Goal: Information Seeking & Learning: Learn about a topic

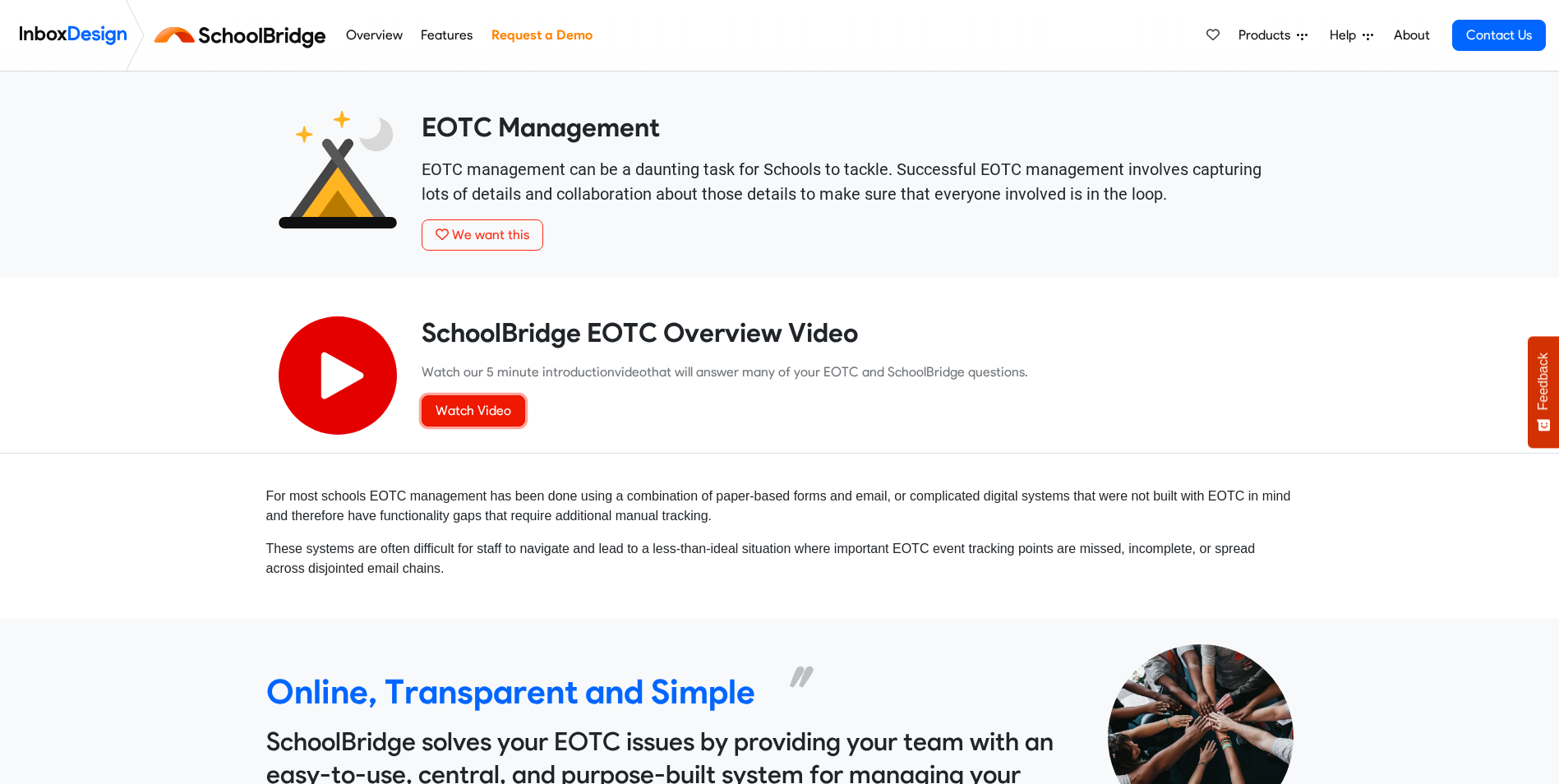
click at [468, 413] on link "Watch Video" at bounding box center [473, 410] width 104 height 31
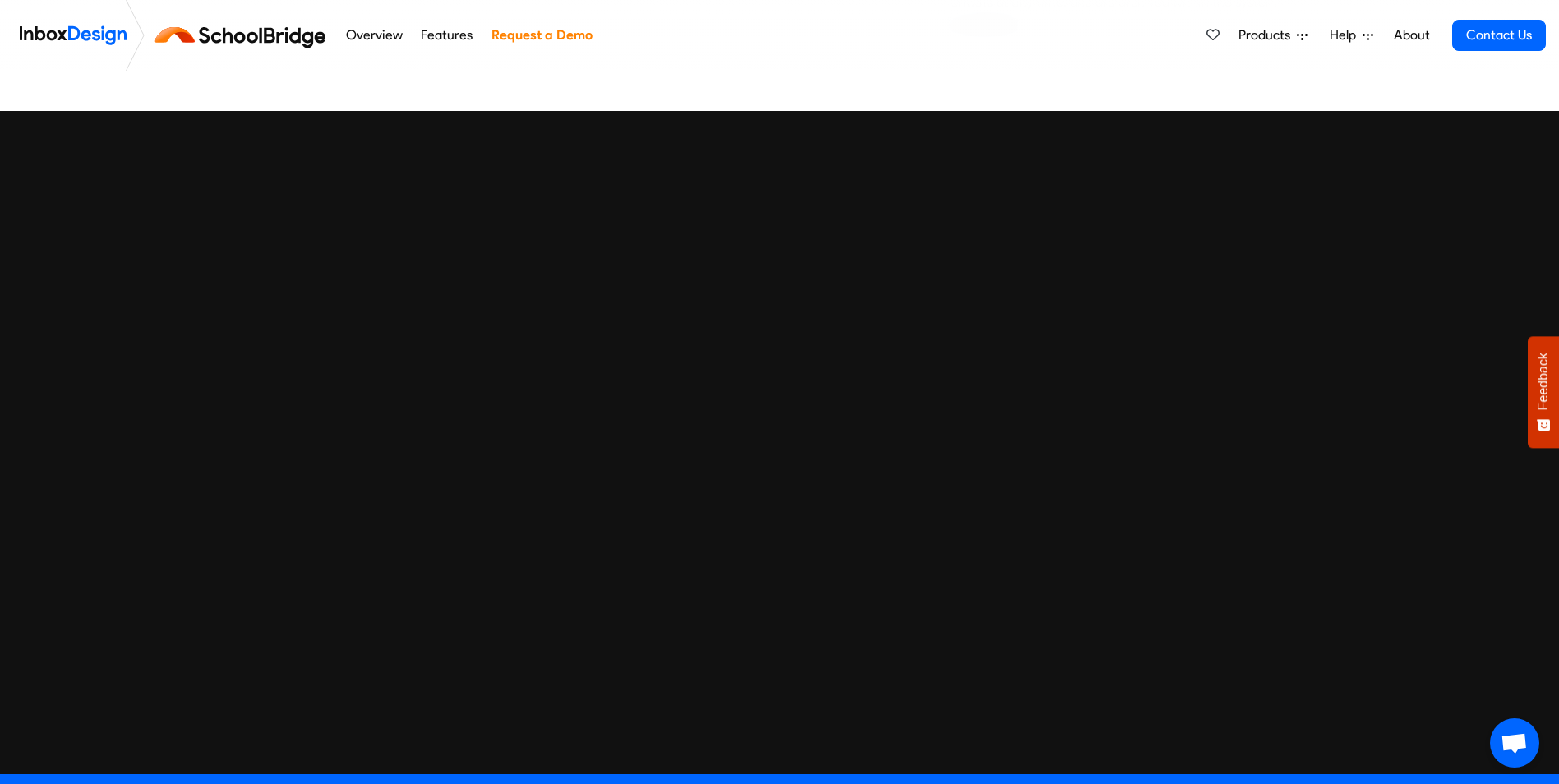
scroll to position [4403, 0]
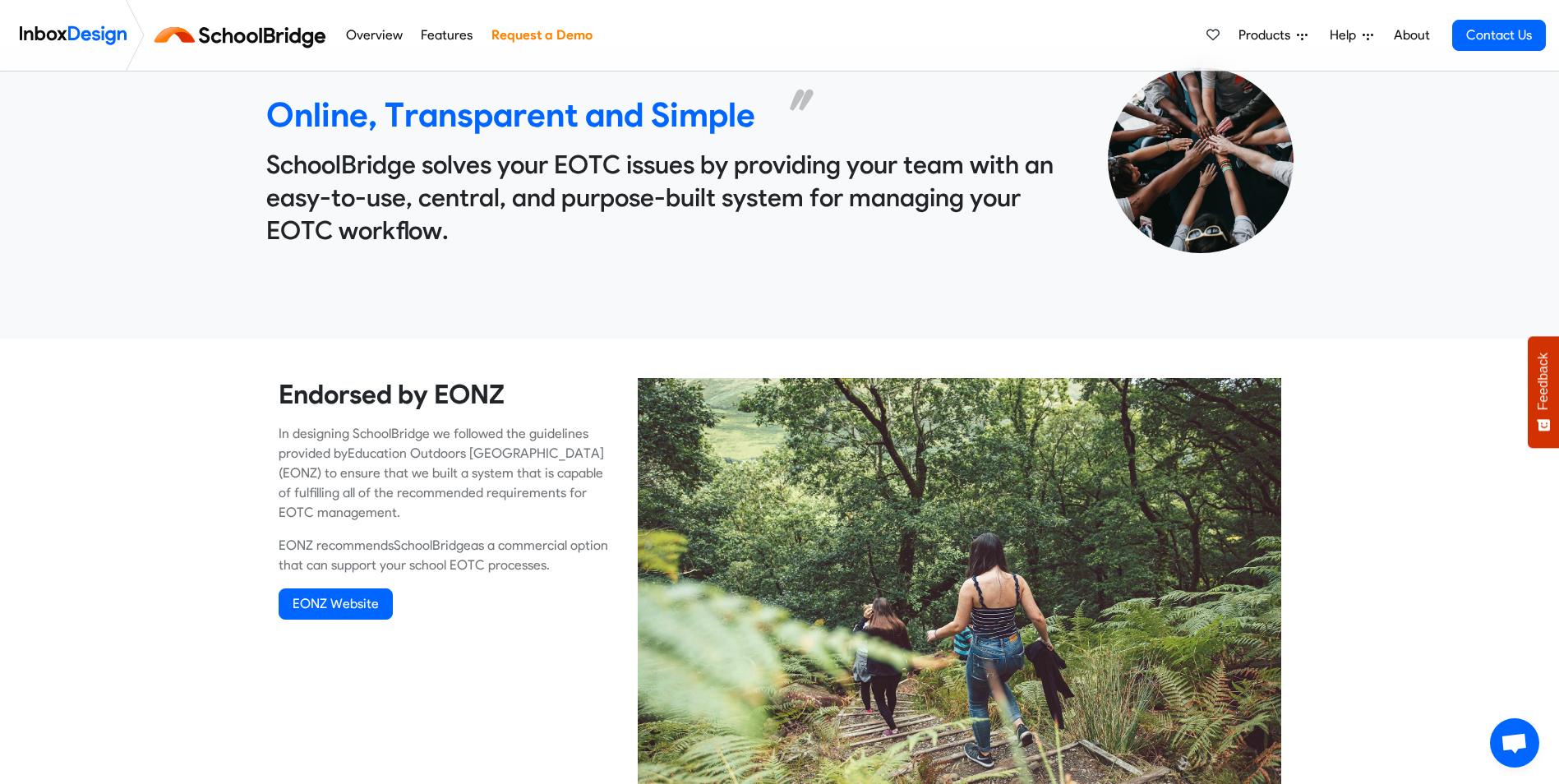
scroll to position [575, 0]
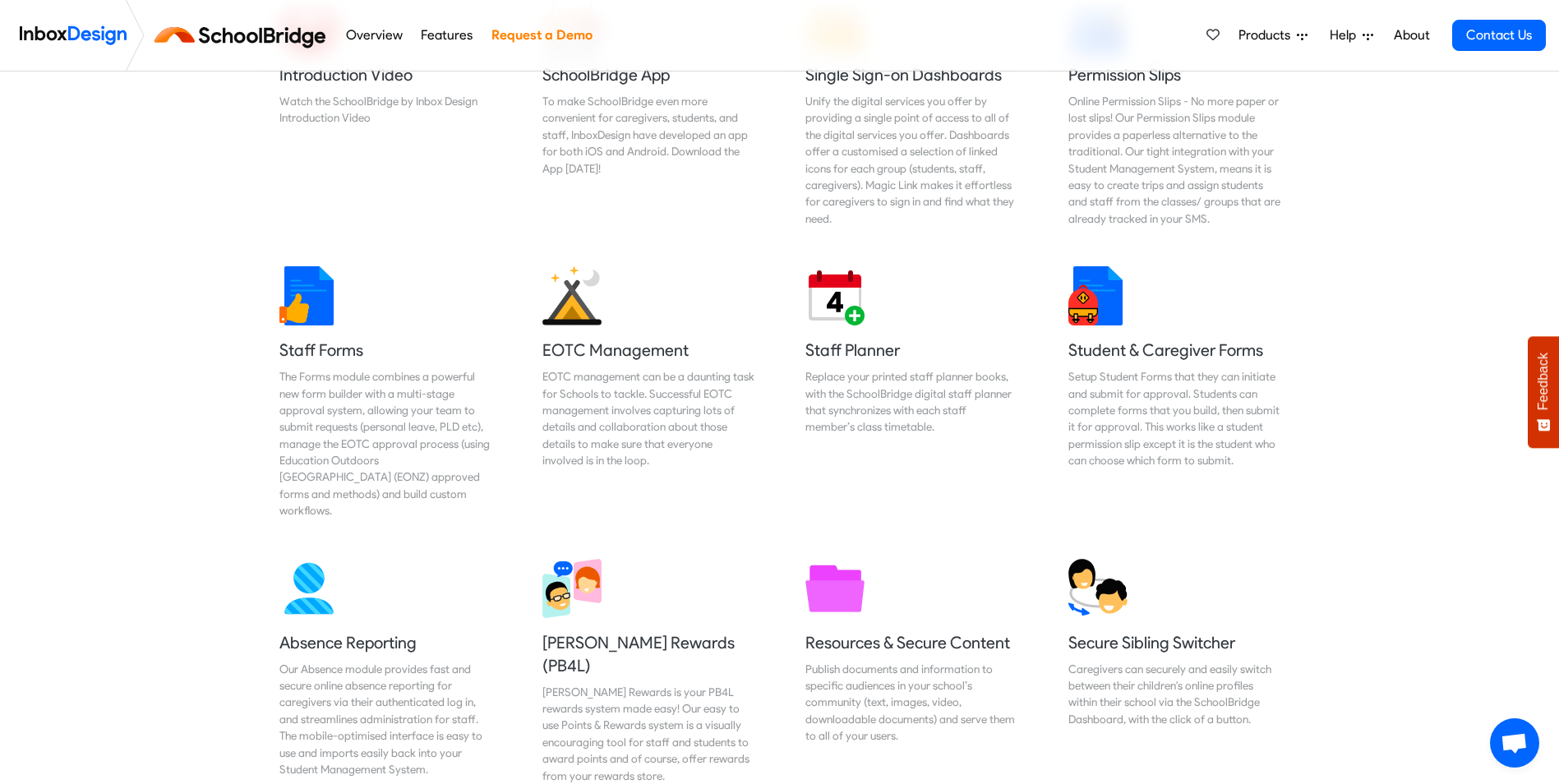
scroll to position [657, 0]
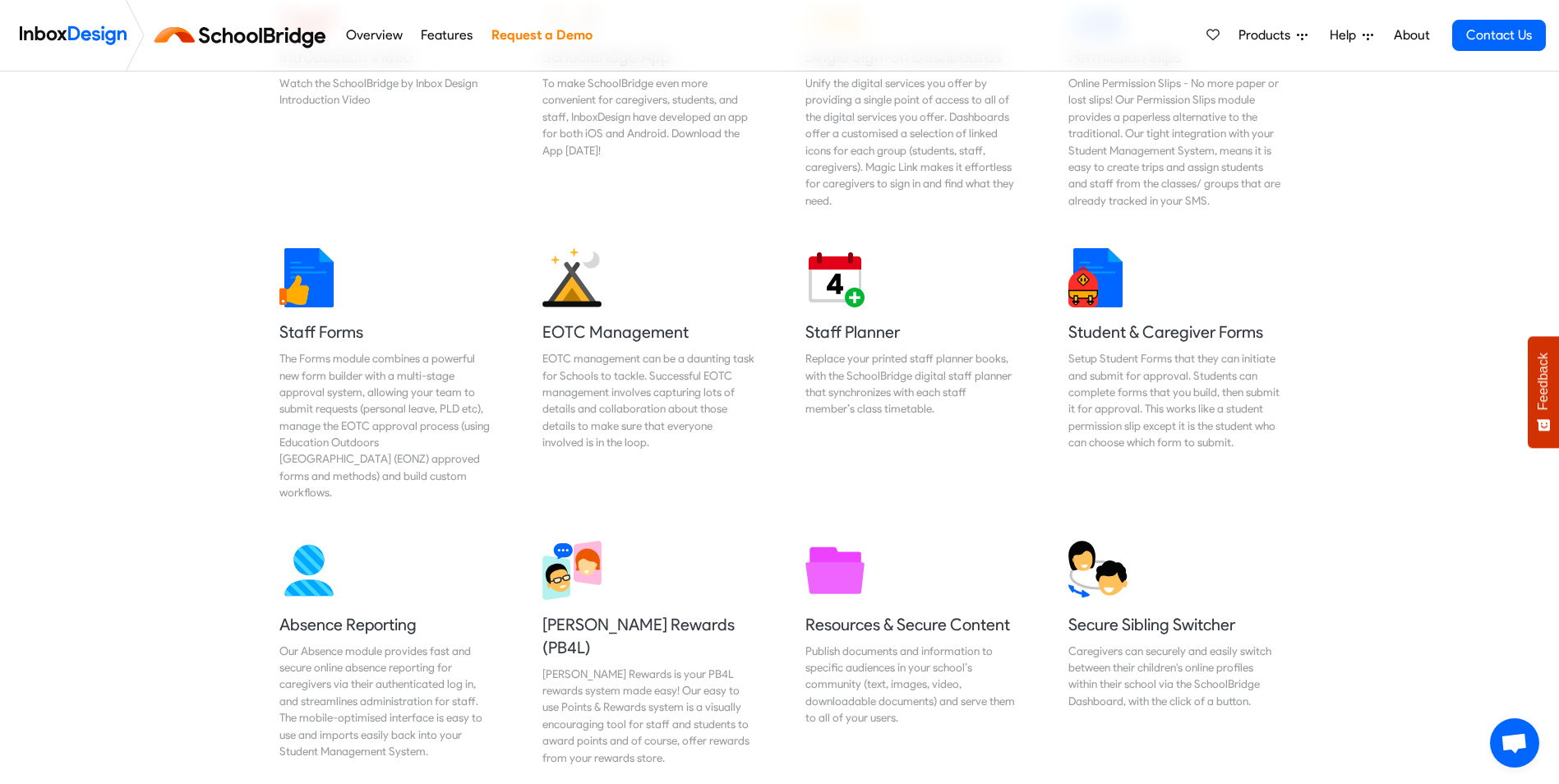
click at [308, 264] on img at bounding box center [309, 278] width 59 height 59
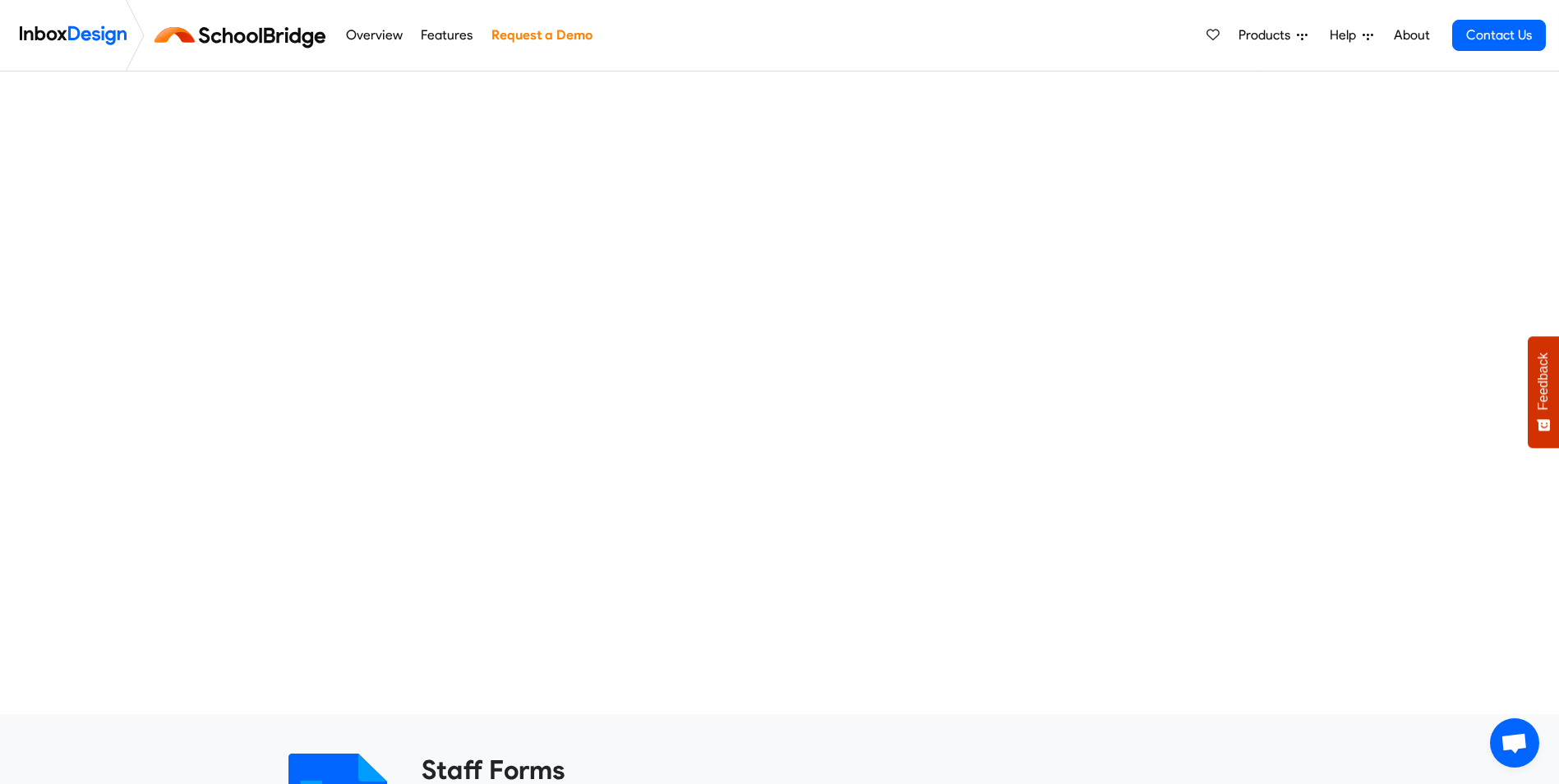
click at [1287, 34] on span "Products" at bounding box center [1268, 35] width 59 height 20
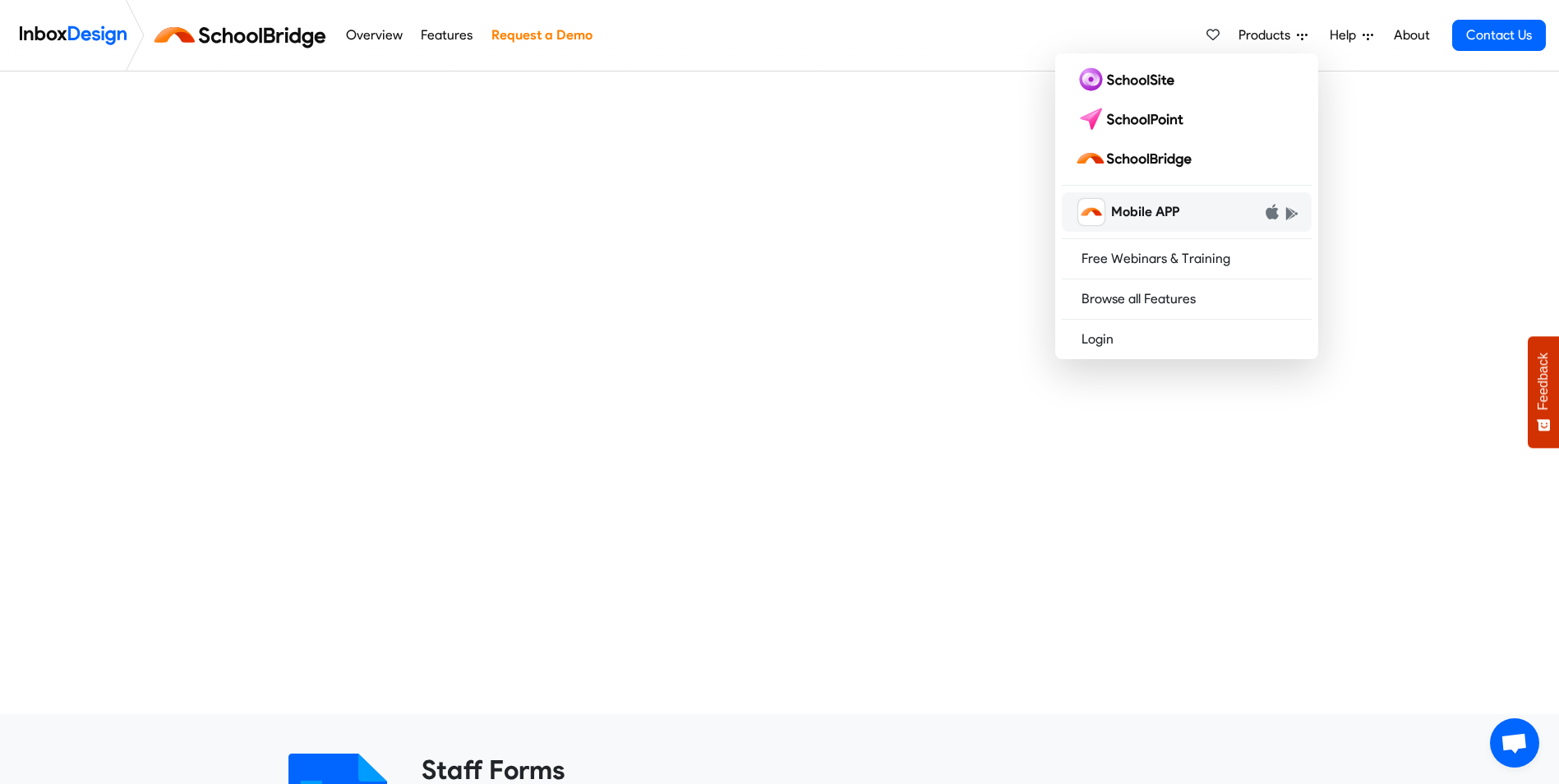
click at [1143, 209] on span "Mobile APP" at bounding box center [1145, 212] width 68 height 20
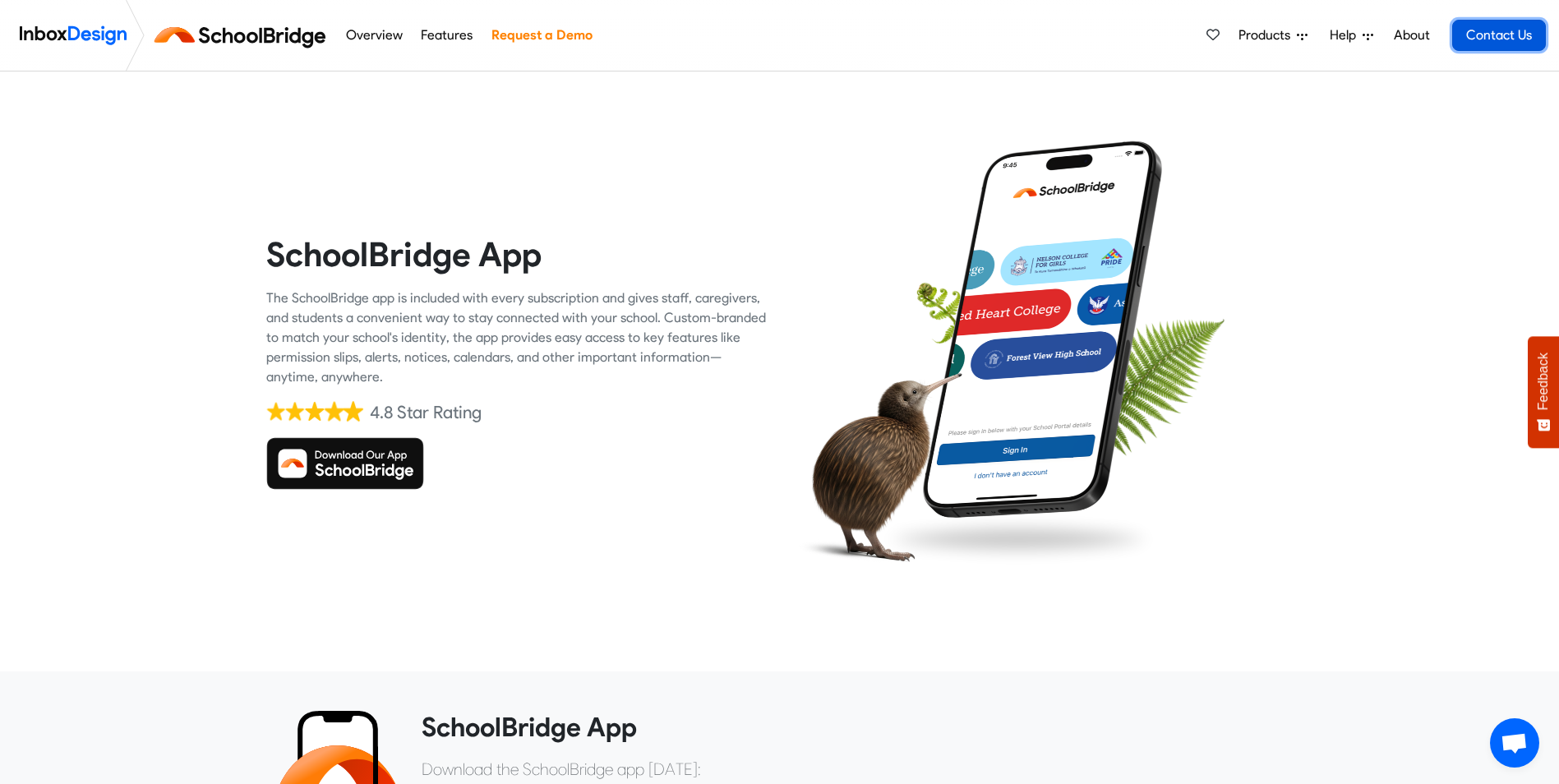
click at [1499, 31] on link "Contact Us" at bounding box center [1500, 35] width 93 height 31
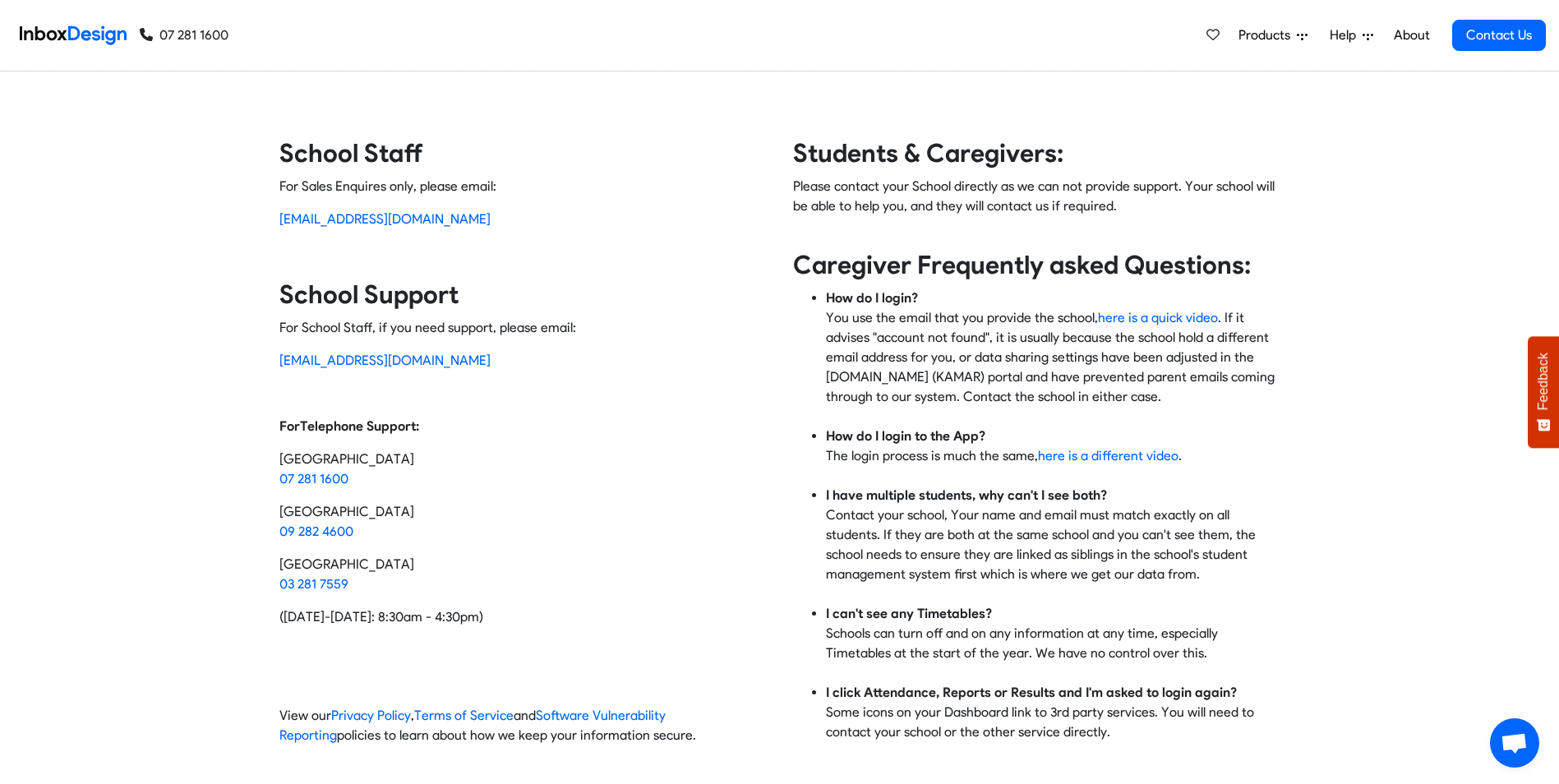
click at [370, 217] on link "[EMAIL_ADDRESS][DOMAIN_NAME]" at bounding box center [385, 219] width 212 height 15
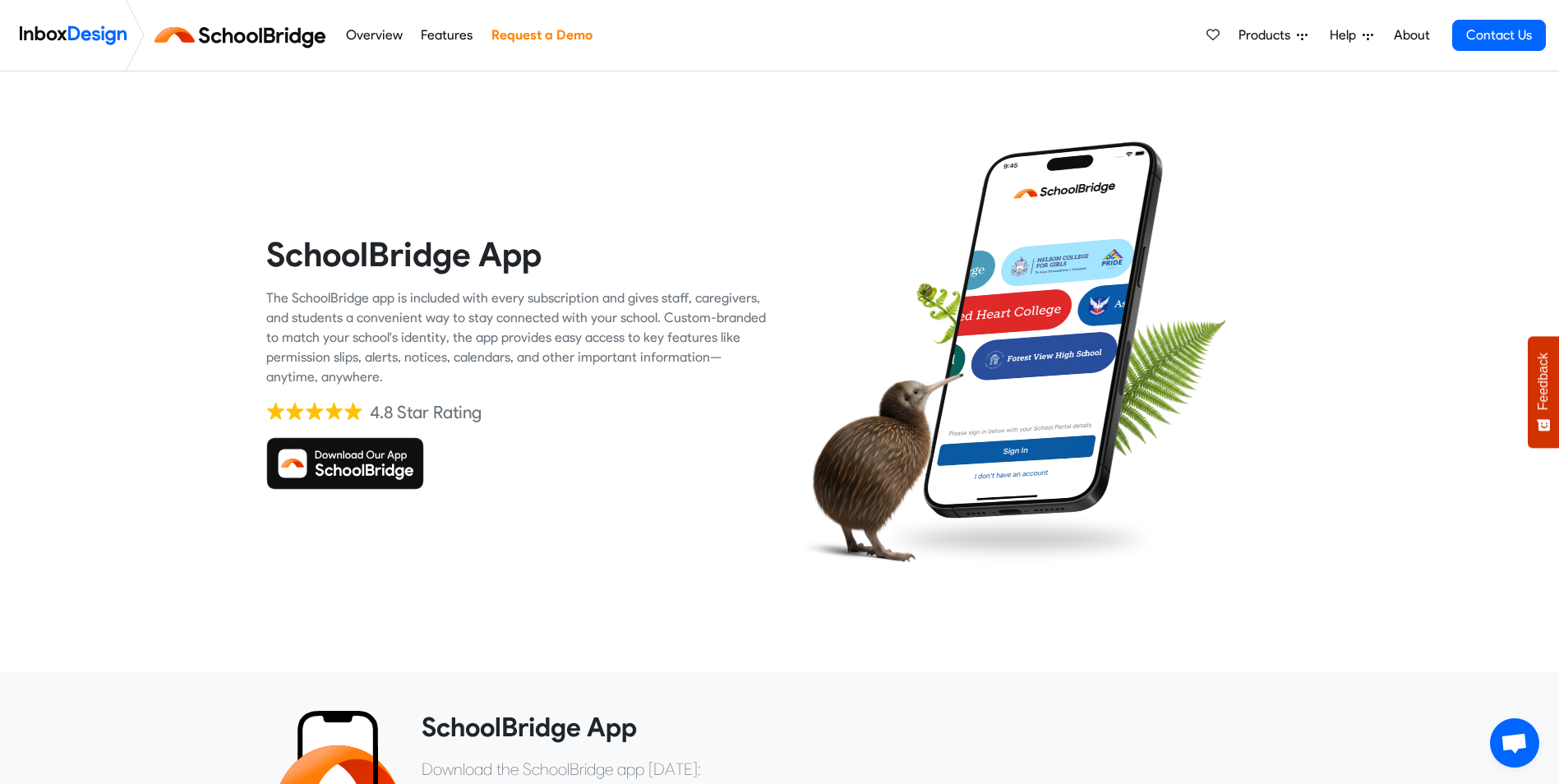
scroll to position [685, 0]
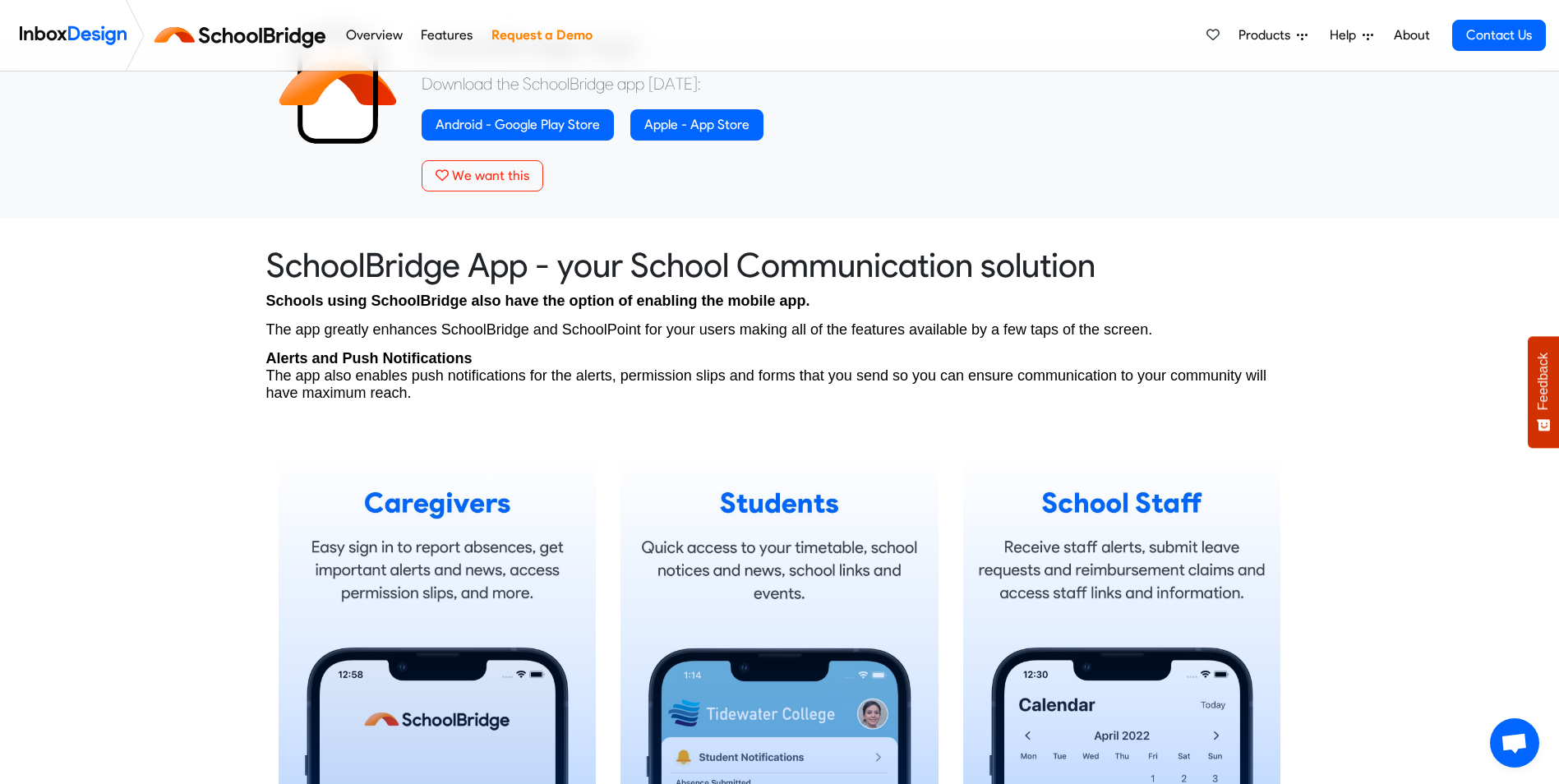
click at [1289, 38] on span "Products" at bounding box center [1268, 35] width 59 height 20
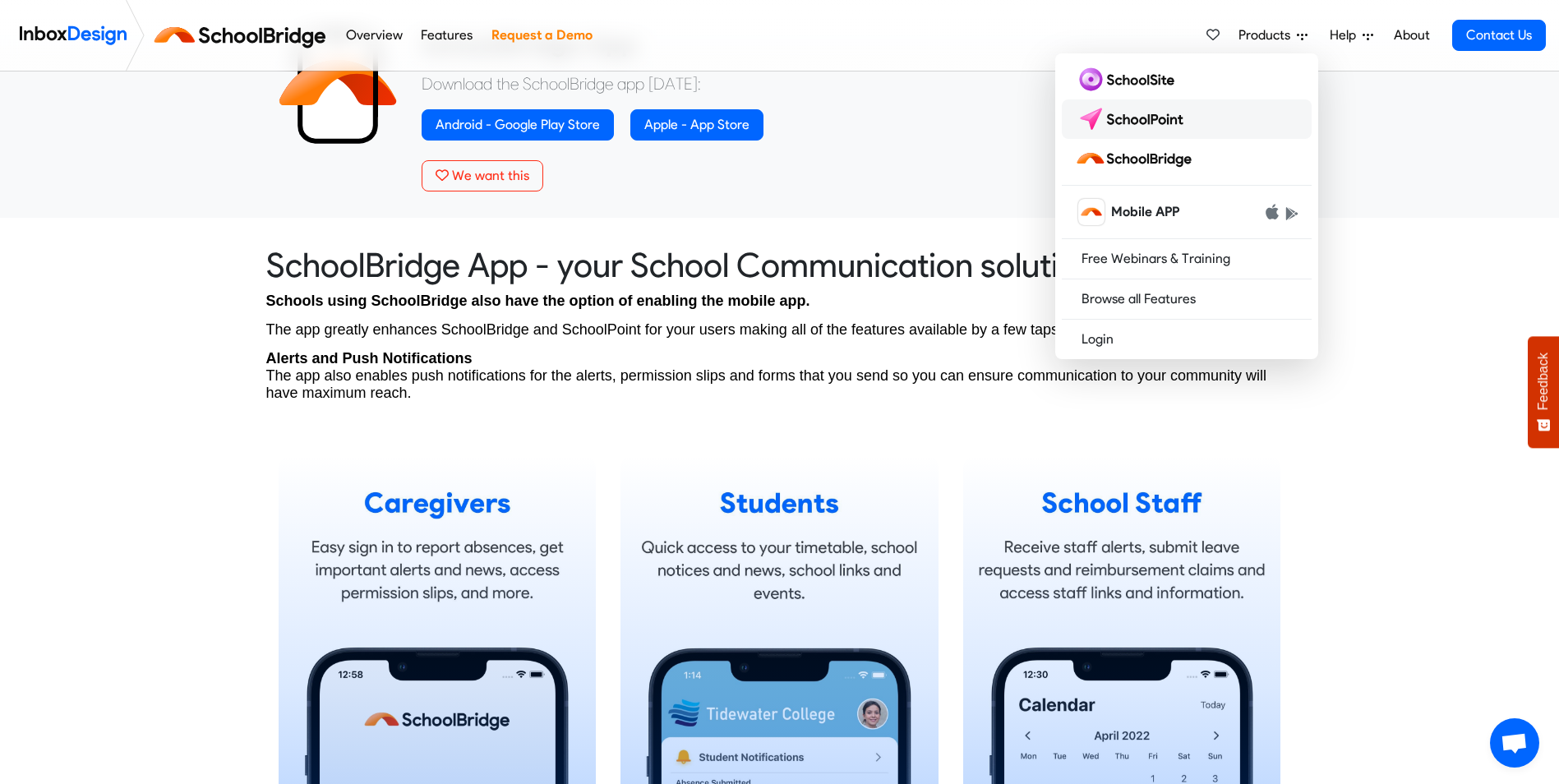
click at [1144, 109] on img at bounding box center [1133, 119] width 116 height 26
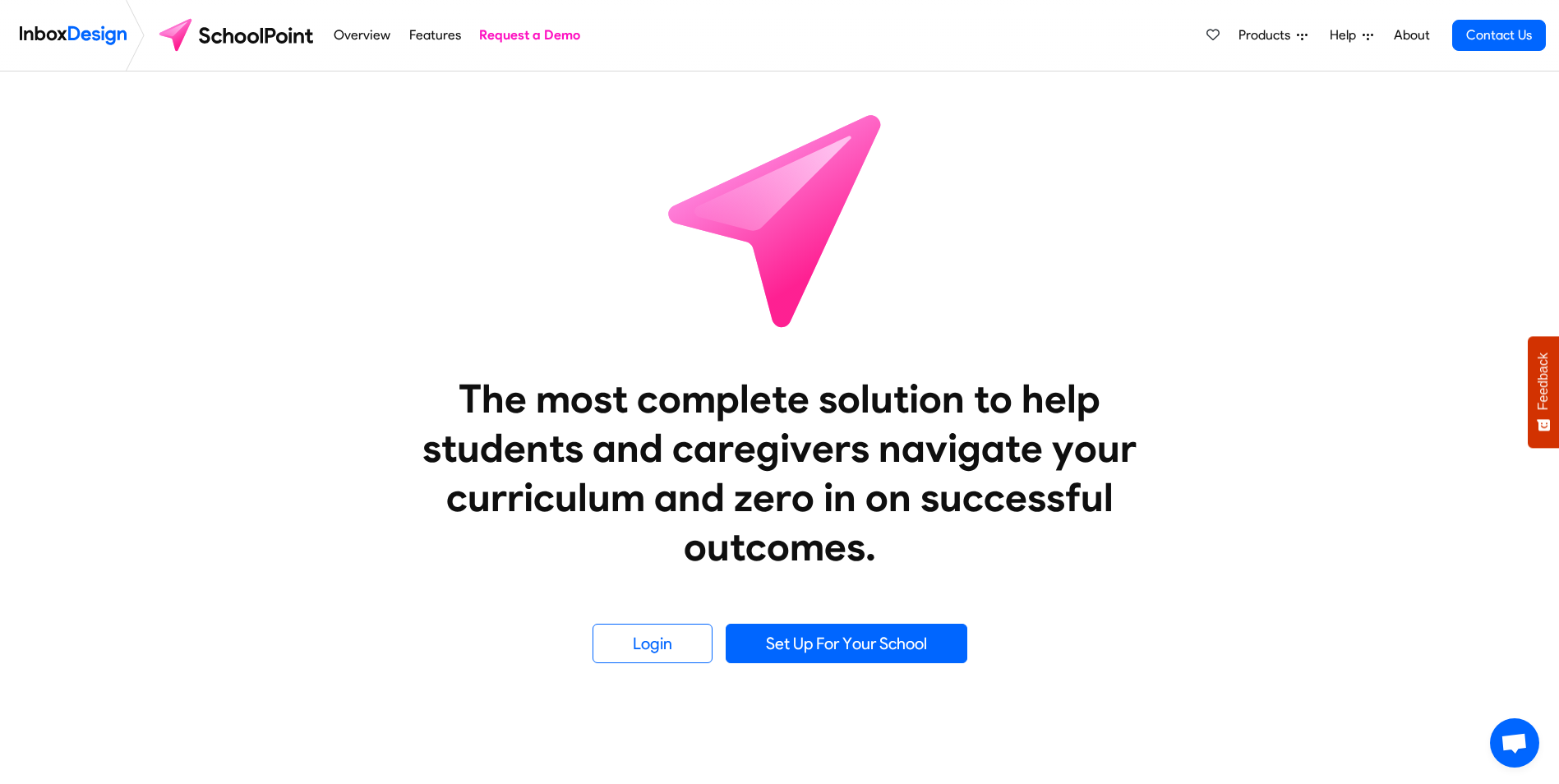
click at [1277, 35] on span "Products" at bounding box center [1268, 35] width 59 height 20
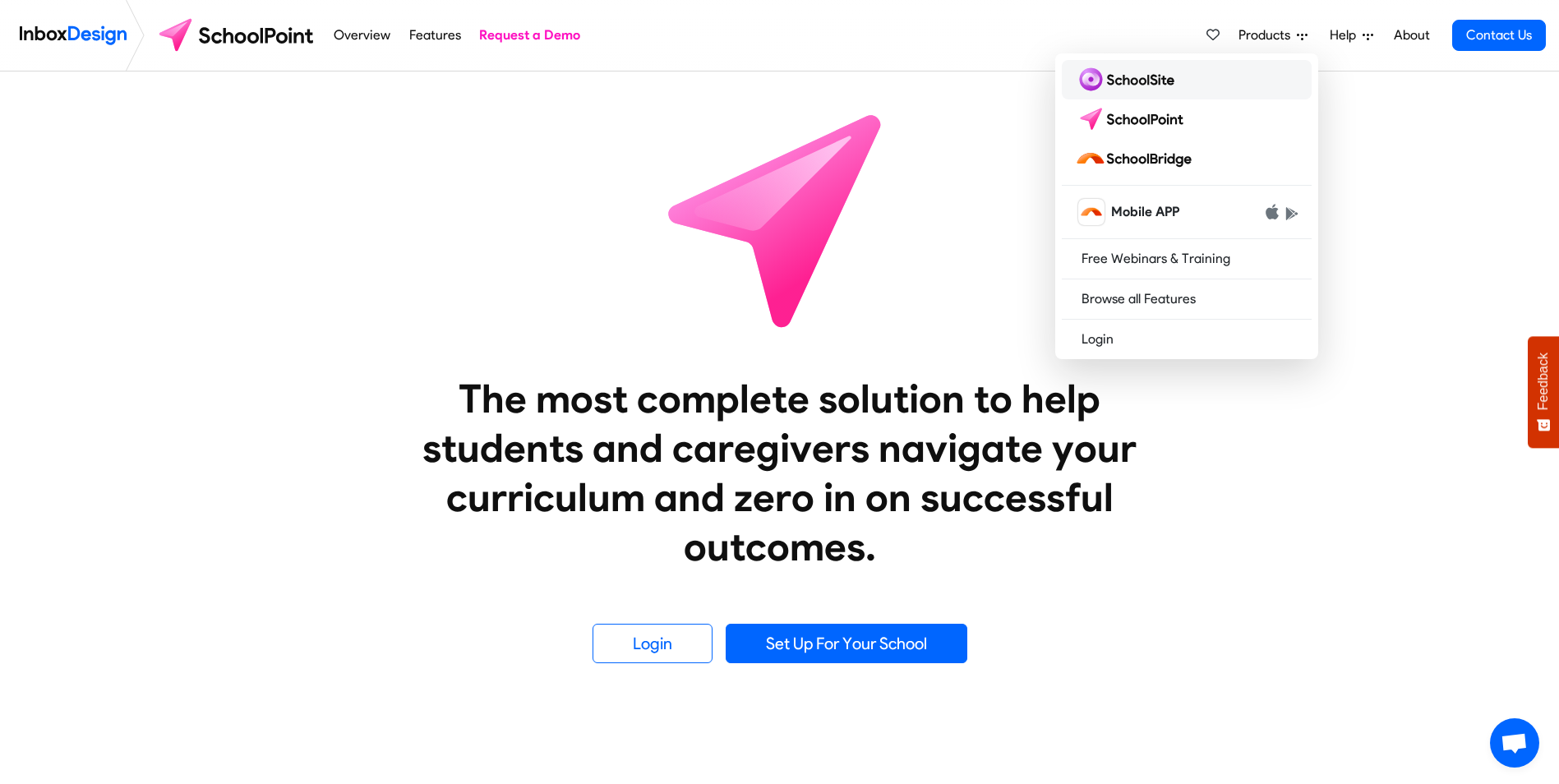
click at [1177, 82] on img at bounding box center [1128, 79] width 106 height 26
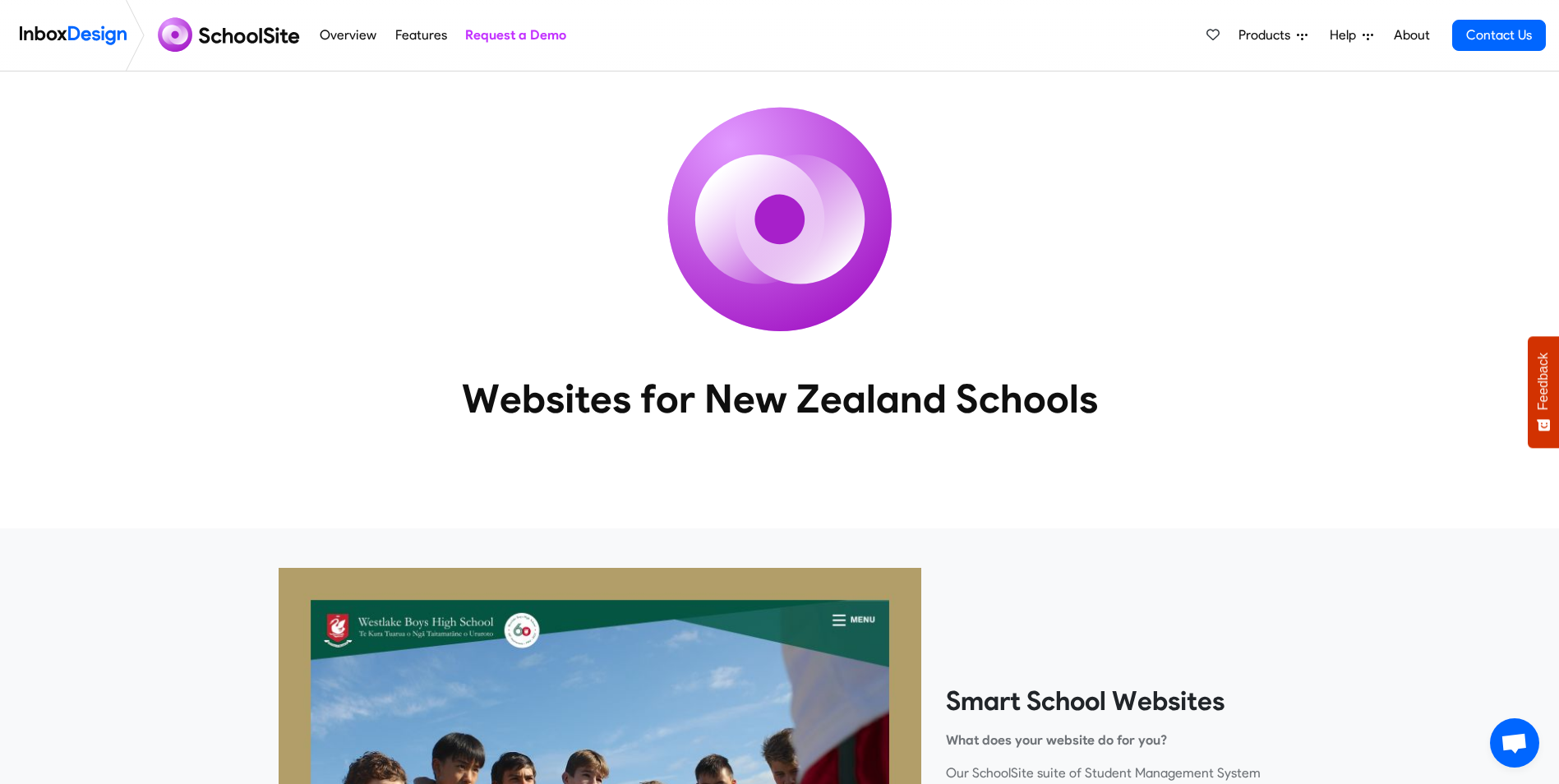
click at [1285, 33] on span "Products" at bounding box center [1268, 35] width 59 height 20
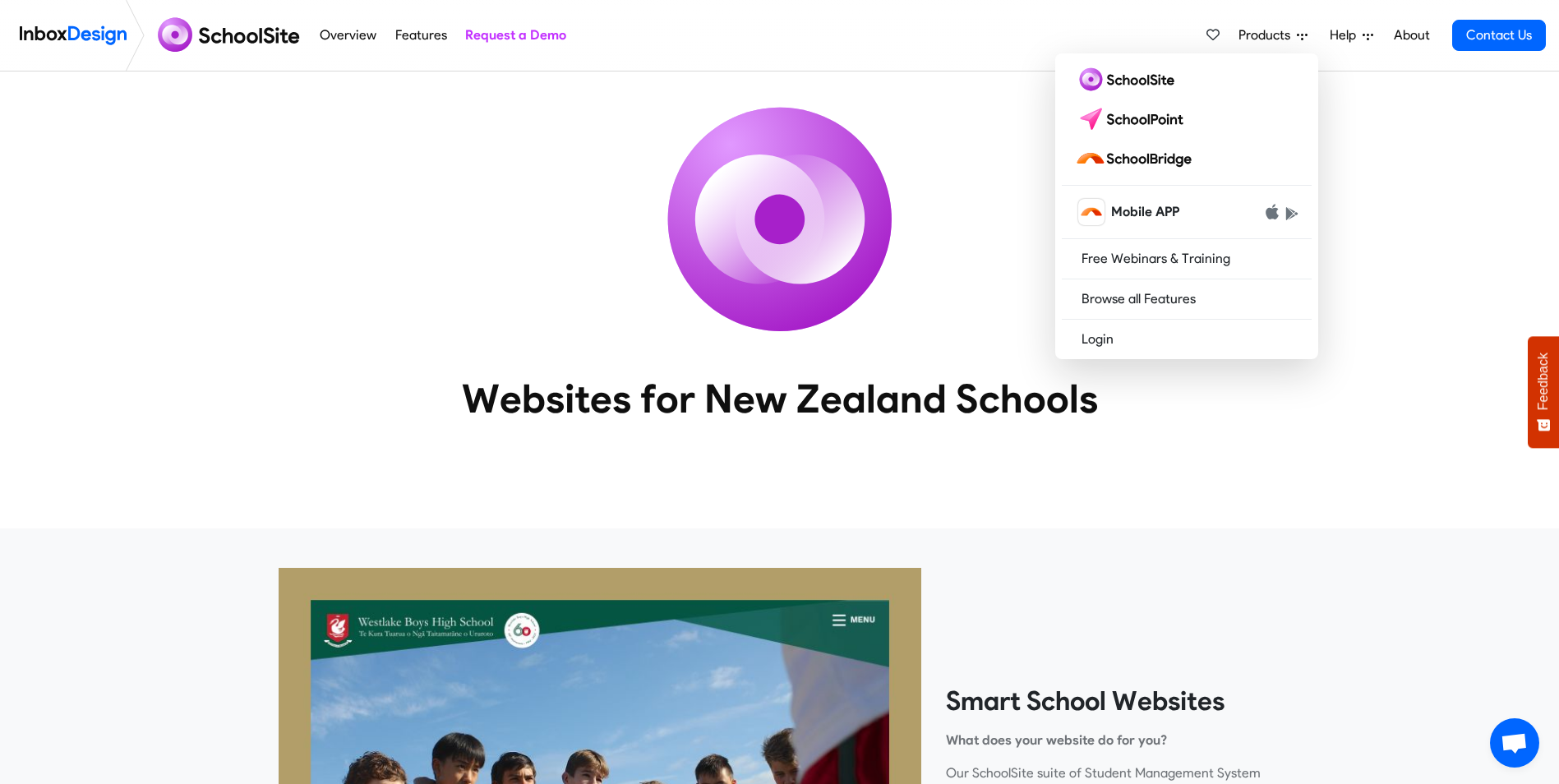
click at [1355, 200] on div "Websites for New Zealand Schools" at bounding box center [779, 274] width 1559 height 404
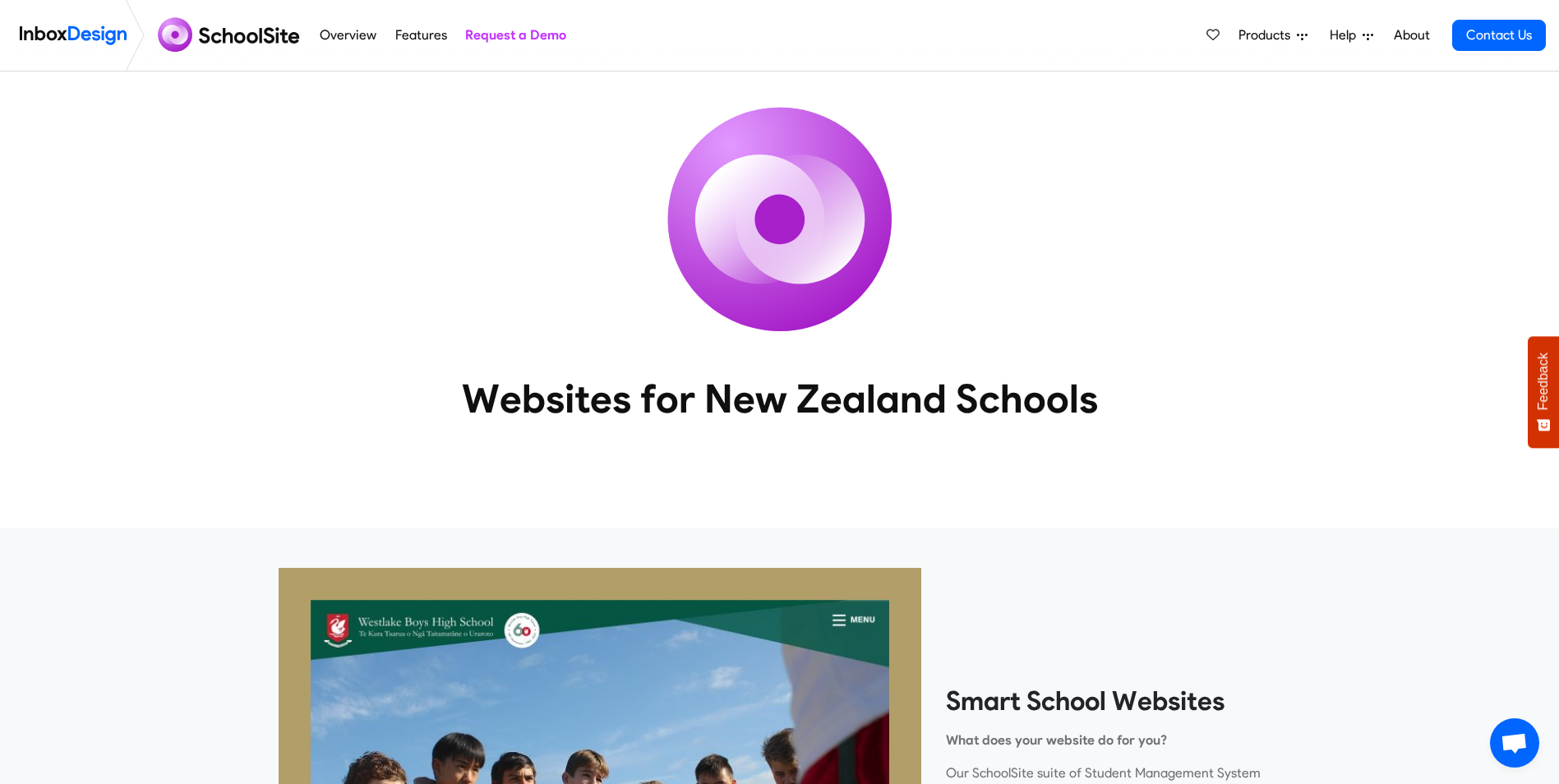
click at [1287, 33] on span "Products" at bounding box center [1268, 35] width 59 height 20
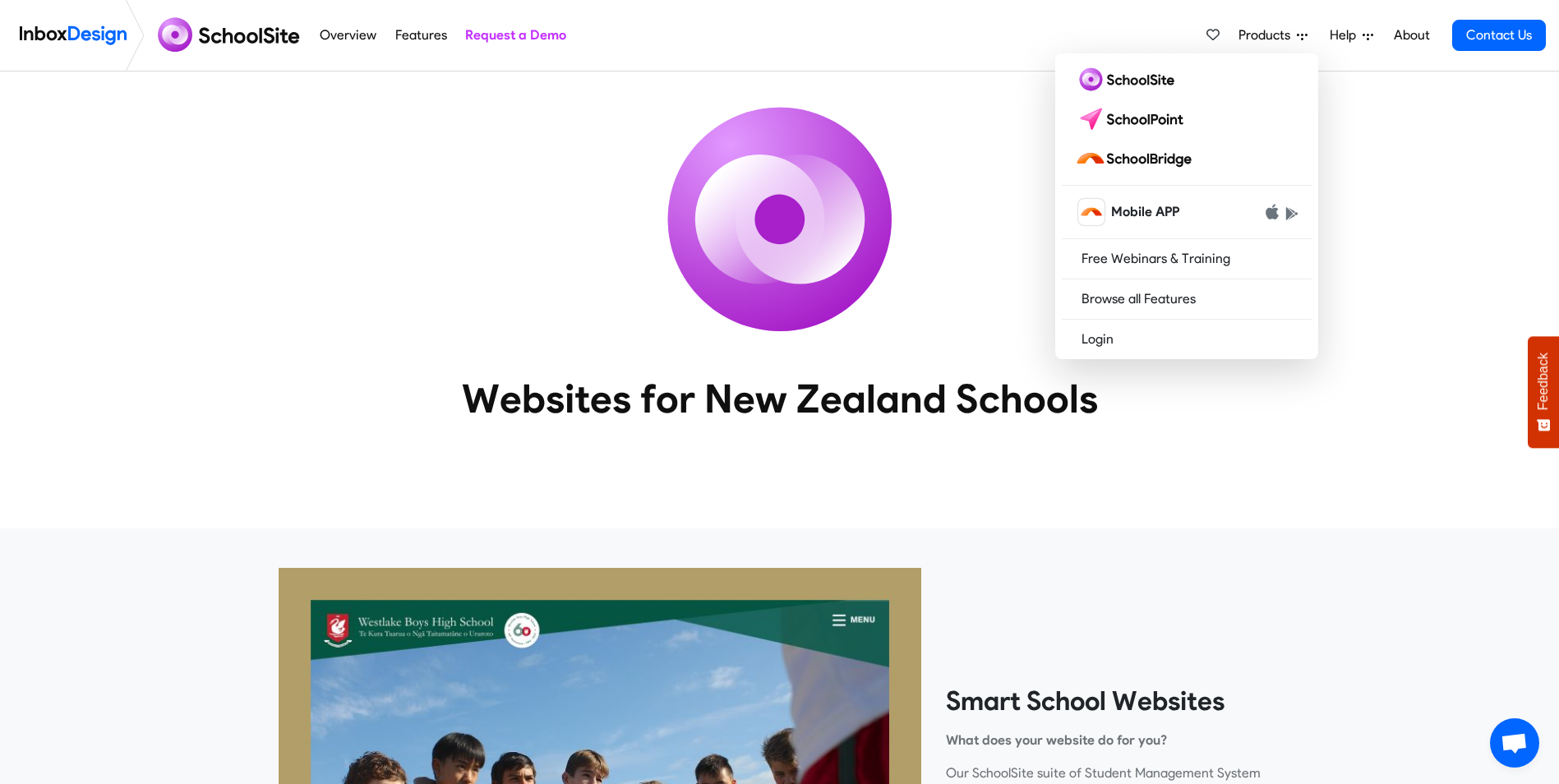
click at [77, 30] on img at bounding box center [73, 35] width 107 height 33
